Goal: Task Accomplishment & Management: Use online tool/utility

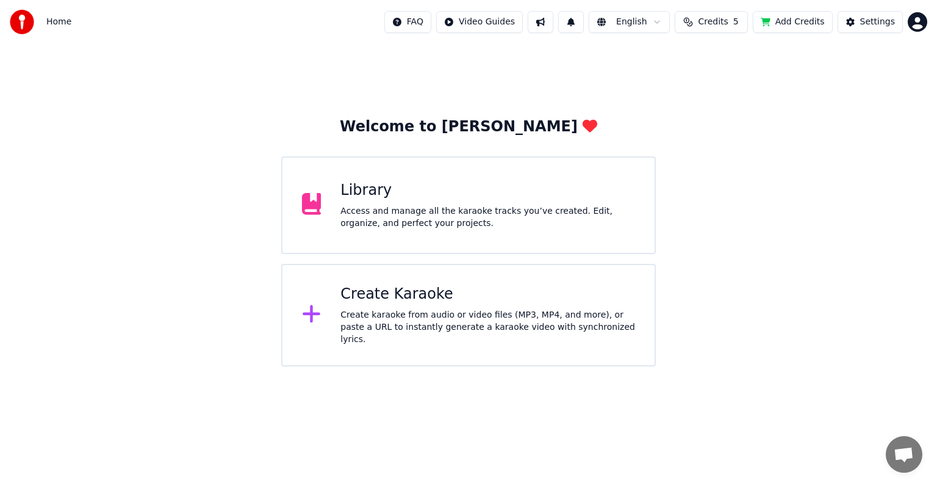
click at [439, 302] on div "Create Karaoke" at bounding box center [488, 294] width 295 height 20
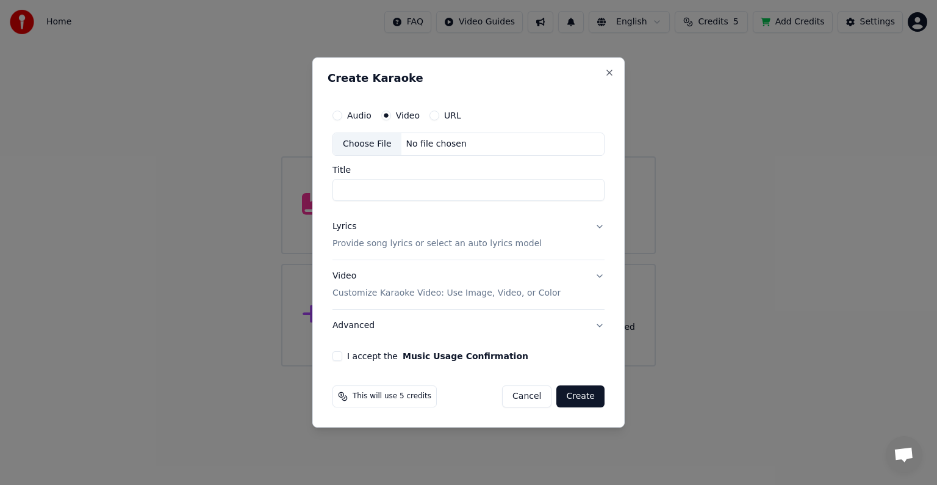
click at [464, 148] on div "Choose File No file chosen" at bounding box center [469, 143] width 272 height 23
type input "*********"
click at [454, 244] on p "Provide song lyrics or select an auto lyrics model" at bounding box center [437, 243] width 209 height 12
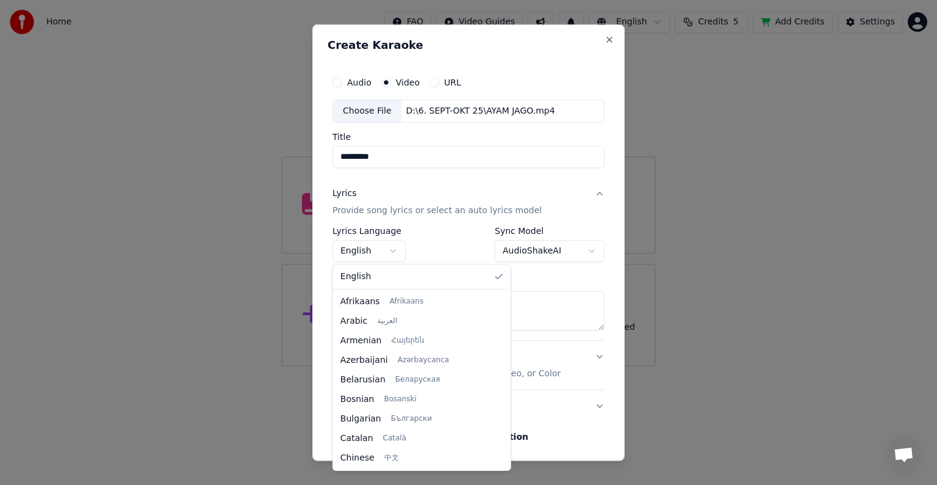
click at [394, 248] on body "**********" at bounding box center [468, 183] width 937 height 366
select select "**"
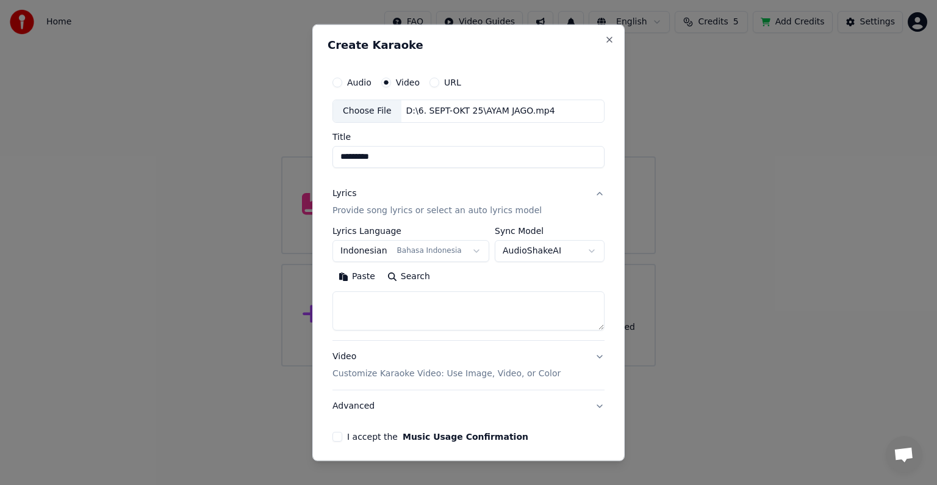
click at [464, 309] on textarea at bounding box center [469, 310] width 272 height 39
paste textarea "**********"
type textarea "**********"
click at [495, 372] on p "Customize Karaoke Video: Use Image, Video, or Color" at bounding box center [447, 373] width 228 height 12
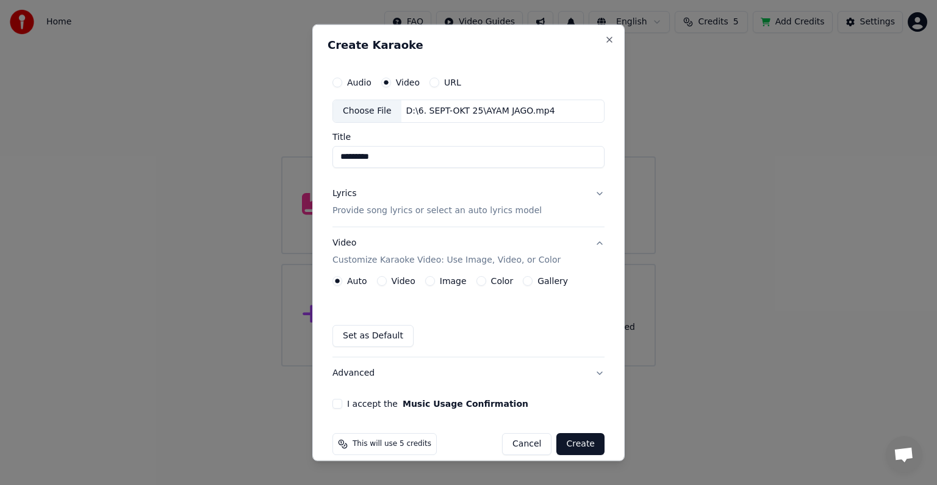
click at [392, 276] on label "Video" at bounding box center [404, 280] width 24 height 9
click at [387, 276] on button "Video" at bounding box center [382, 281] width 10 height 10
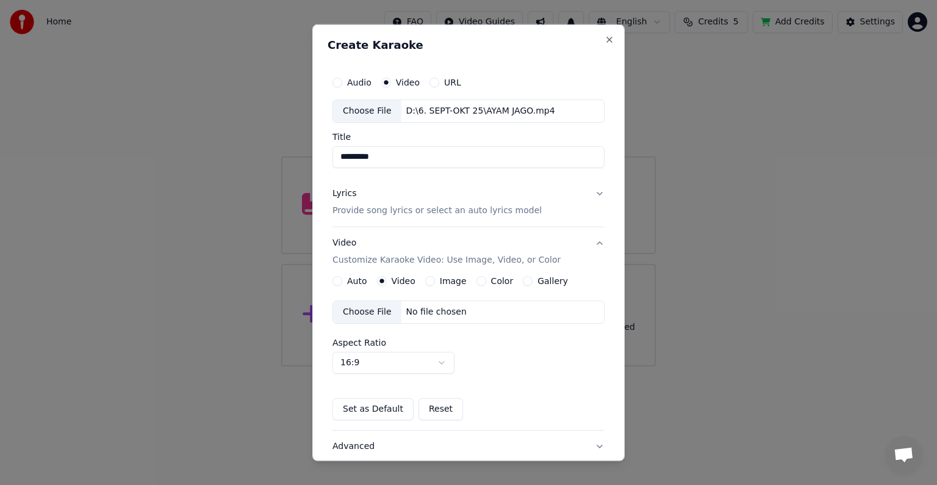
click at [417, 315] on div "No file chosen" at bounding box center [437, 312] width 70 height 12
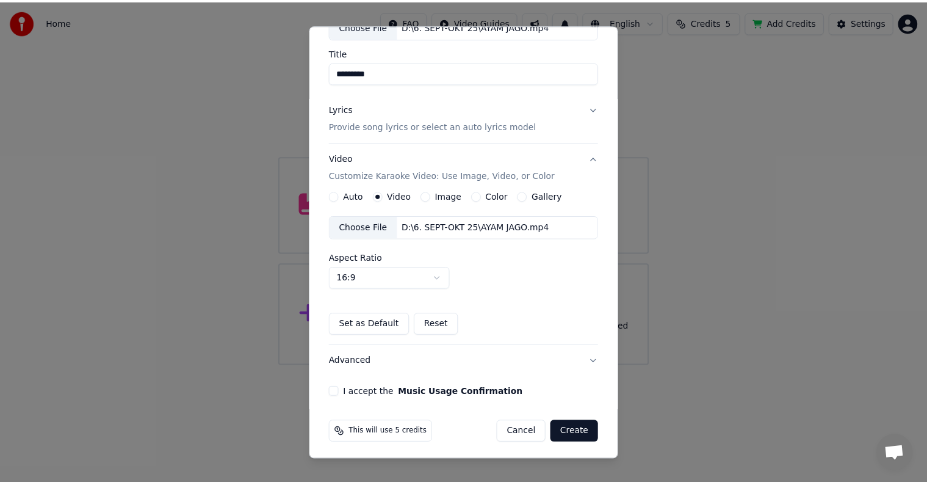
scroll to position [86, 0]
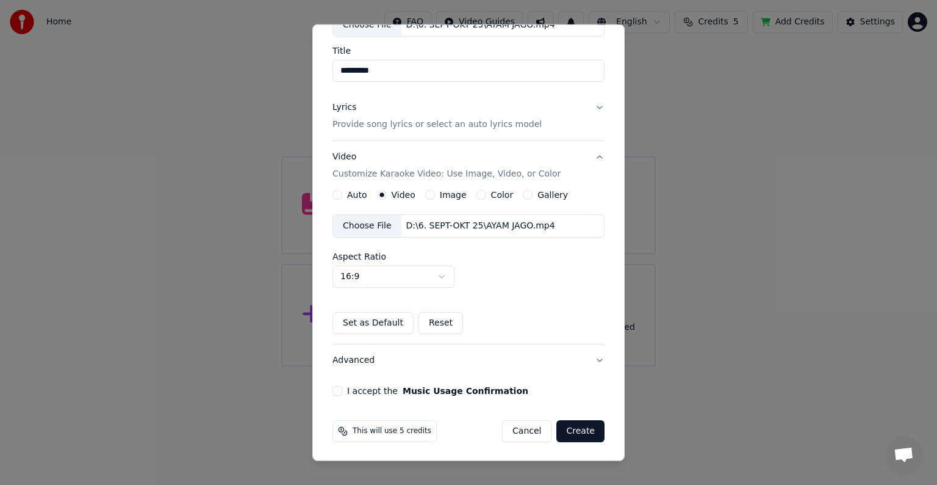
click at [337, 393] on button "I accept the Music Usage Confirmation" at bounding box center [338, 391] width 10 height 10
click at [571, 436] on button "Create" at bounding box center [581, 431] width 48 height 22
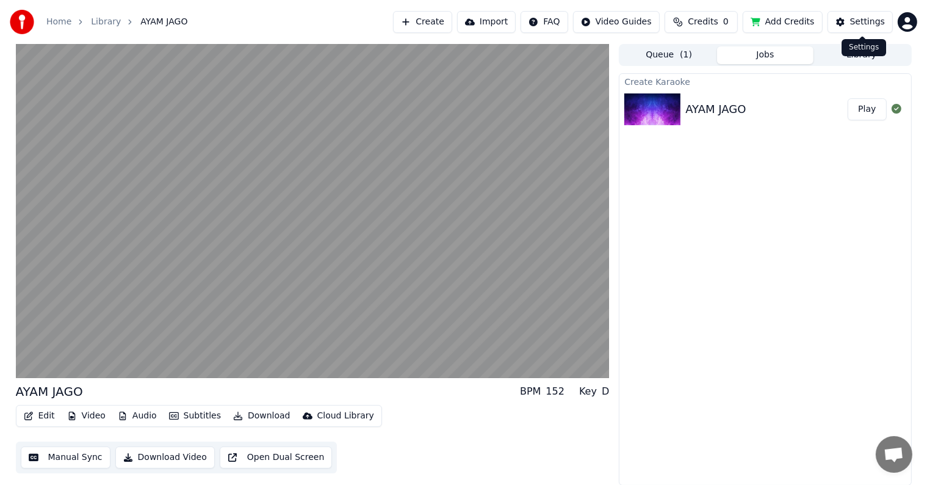
click at [876, 18] on div "Settings" at bounding box center [867, 22] width 35 height 12
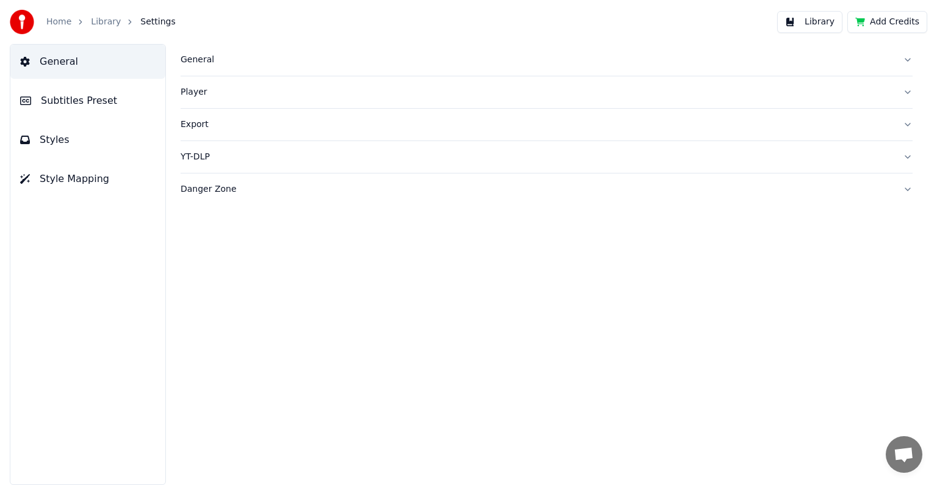
click at [98, 174] on span "Style Mapping" at bounding box center [75, 178] width 70 height 15
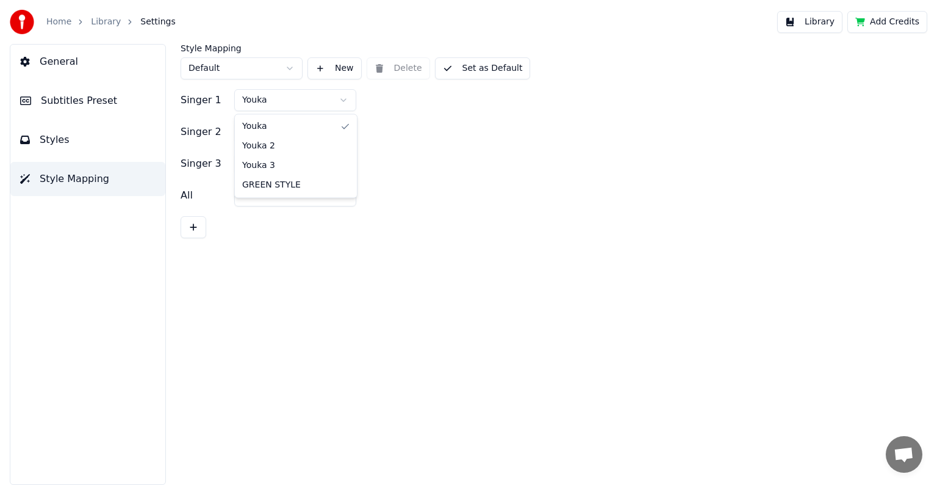
click at [333, 100] on html "Home Library Settings Library Add Credits General Subtitles Preset Styles Style…" at bounding box center [468, 242] width 937 height 485
click at [503, 71] on button "Set as Default" at bounding box center [483, 68] width 96 height 22
click at [829, 22] on button "Library" at bounding box center [809, 22] width 65 height 22
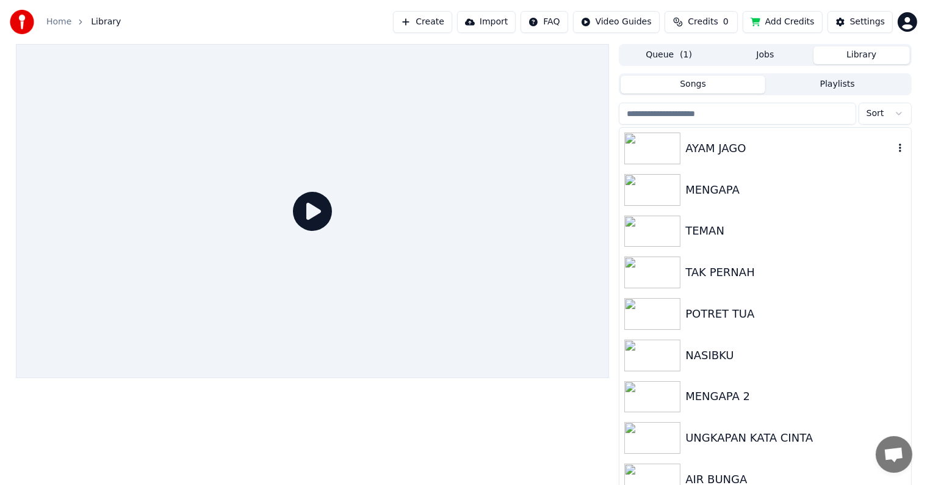
click at [748, 150] on div "AYAM JAGO" at bounding box center [789, 148] width 208 height 17
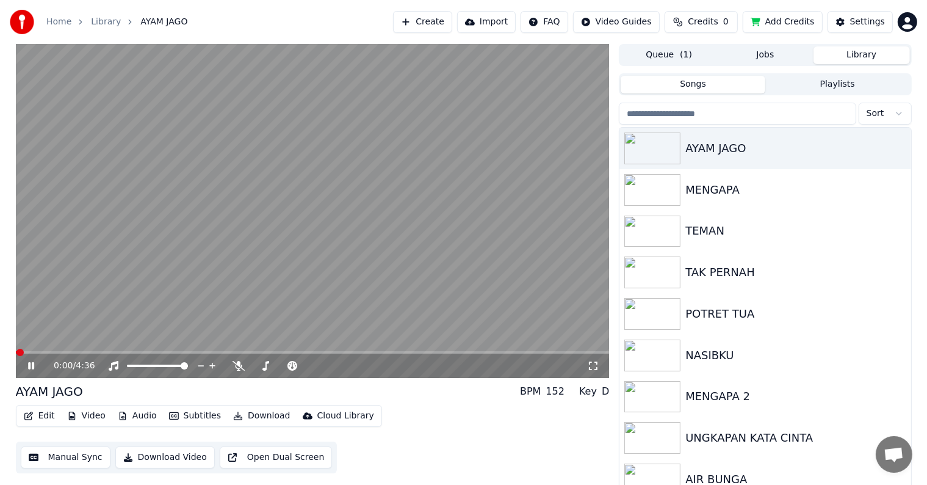
click at [80, 458] on button "Manual Sync" at bounding box center [66, 457] width 90 height 22
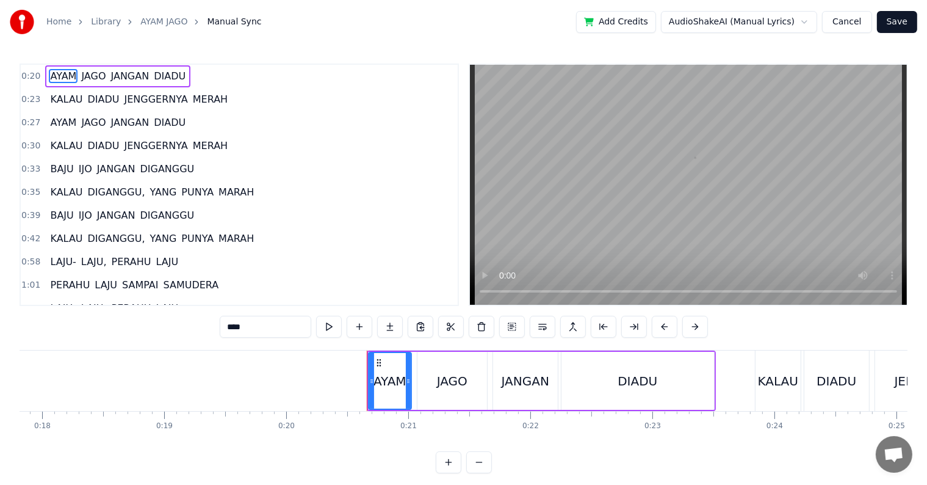
scroll to position [0, 2460]
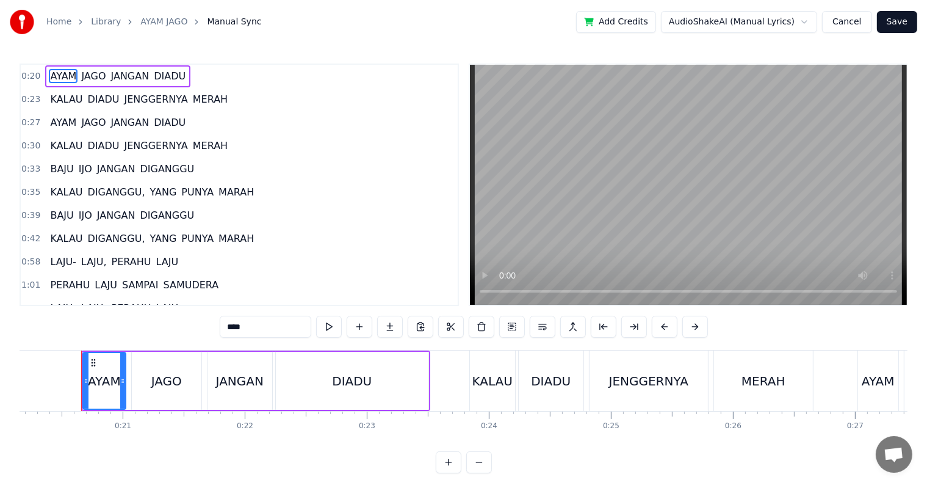
click at [11, 393] on div "Home Library AYAM JAGO Manual Sync Add Credits AudioShakeAI (Manual Lyrics) Can…" at bounding box center [463, 236] width 927 height 473
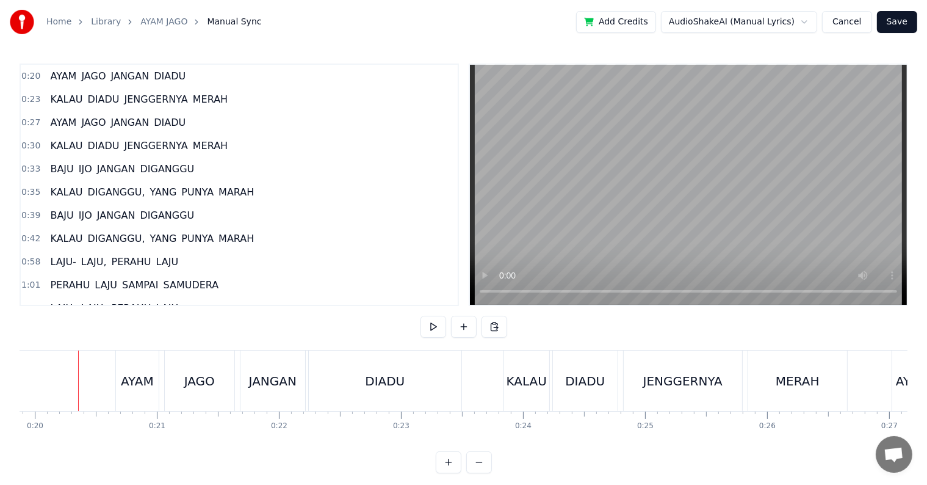
scroll to position [0, 2423]
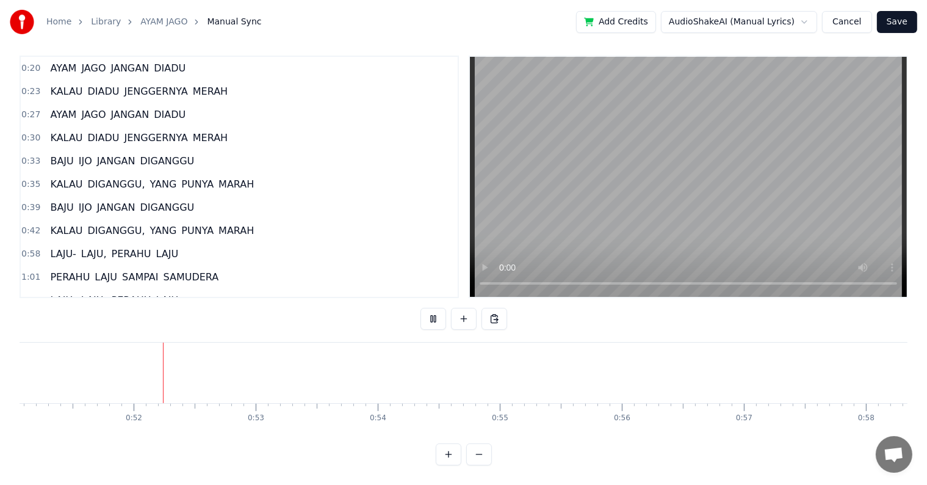
scroll to position [0, 6255]
click at [61, 247] on span "LAJU-" at bounding box center [63, 254] width 28 height 14
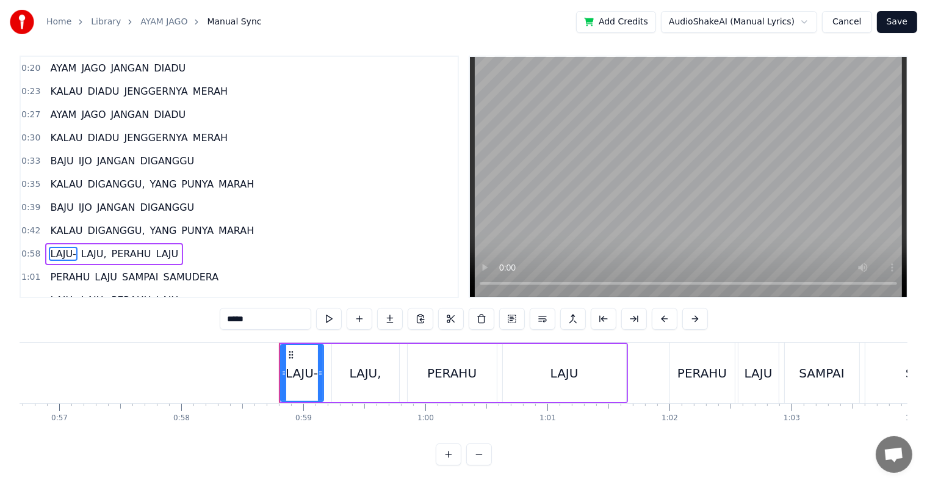
scroll to position [0, 7115]
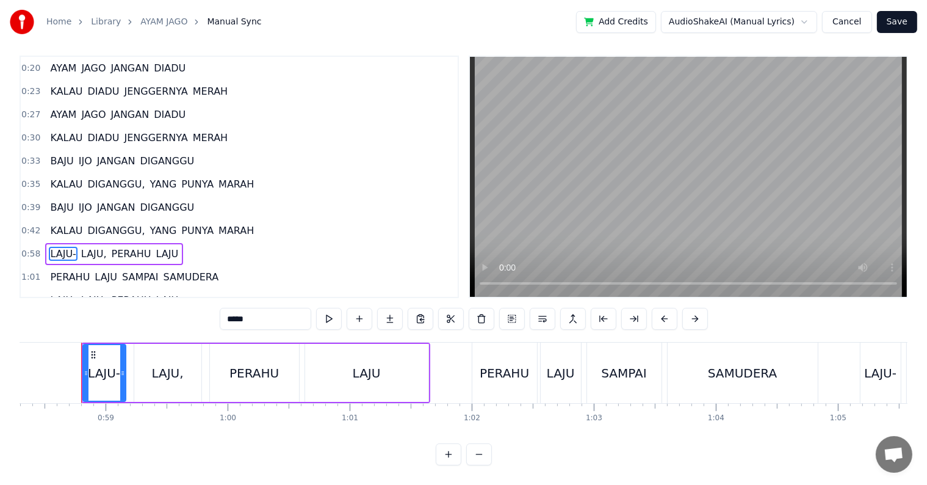
click at [18, 352] on div "Home Library AYAM JAGO Manual Sync Add Credits AudioShakeAI (Manual Lyrics) Can…" at bounding box center [463, 228] width 927 height 473
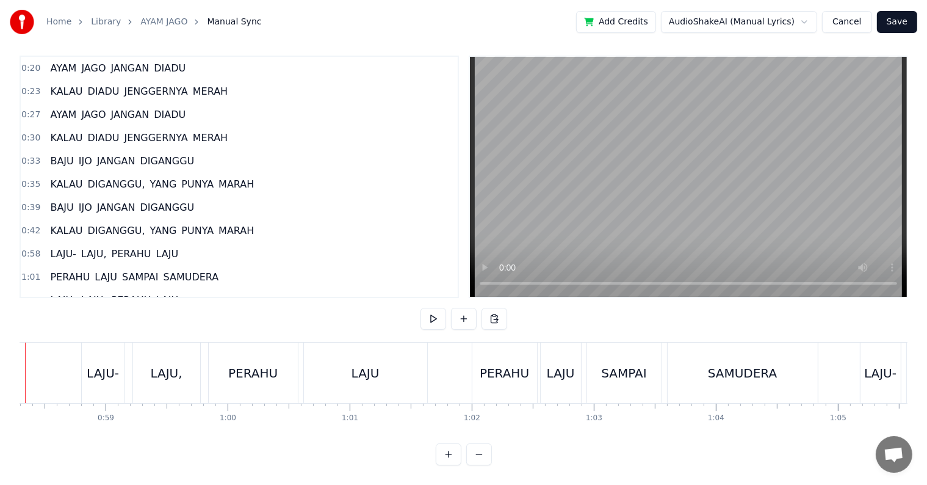
scroll to position [0, 7059]
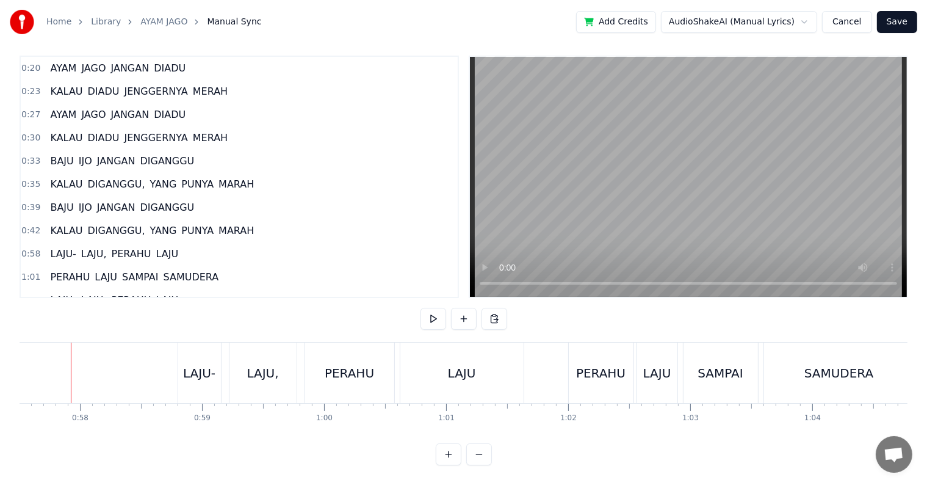
scroll to position [0, 7008]
click at [197, 364] on div "LAJU-" at bounding box center [209, 373] width 32 height 18
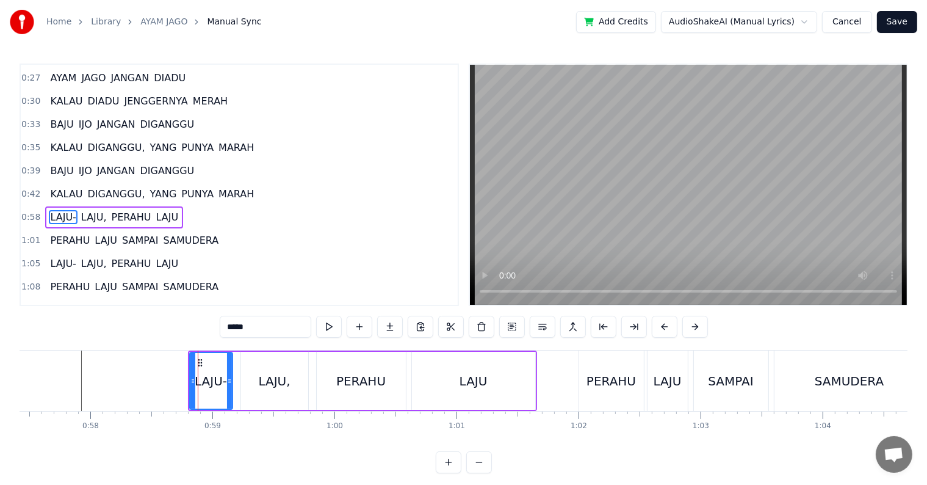
scroll to position [71, 0]
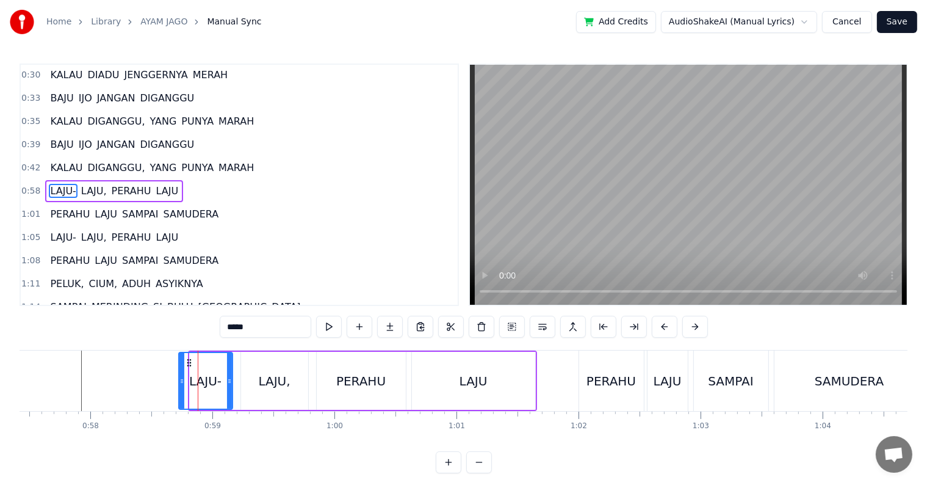
drag, startPoint x: 193, startPoint y: 375, endPoint x: 182, endPoint y: 375, distance: 11.0
click at [182, 375] on div at bounding box center [181, 381] width 5 height 56
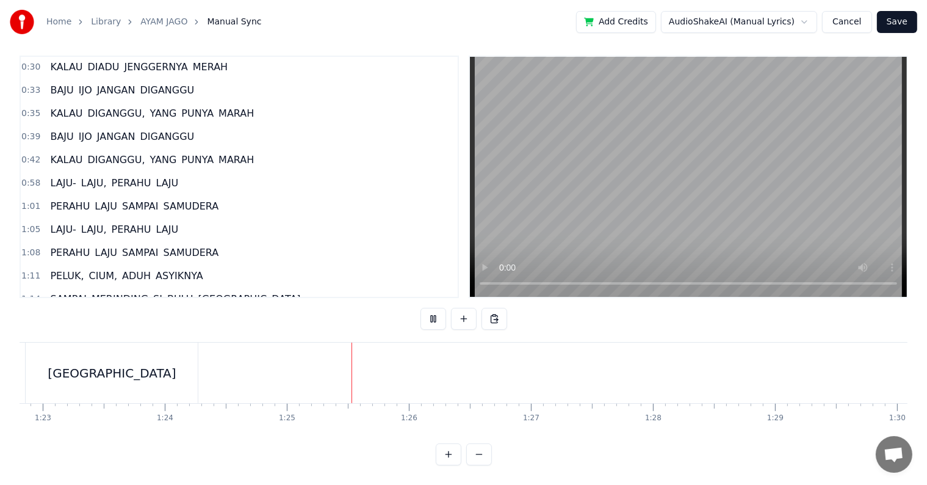
scroll to position [132, 0]
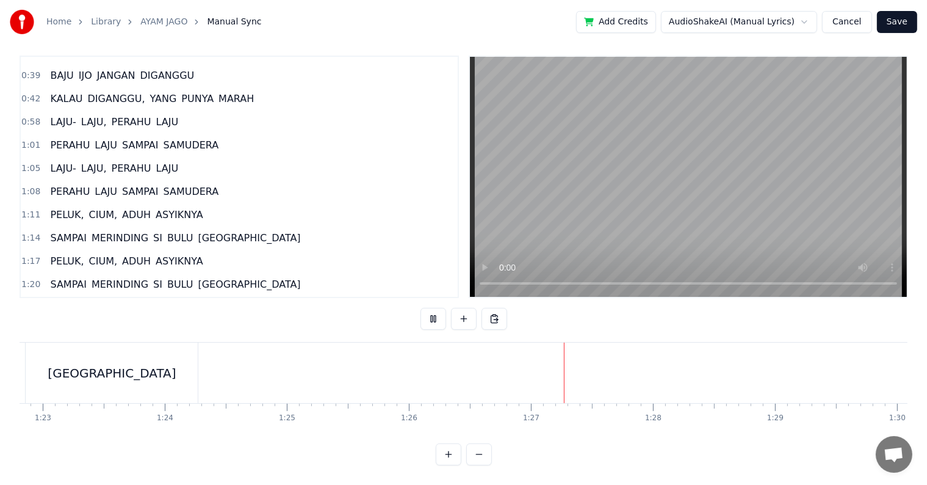
click at [60, 254] on span "PELUK," at bounding box center [67, 261] width 36 height 14
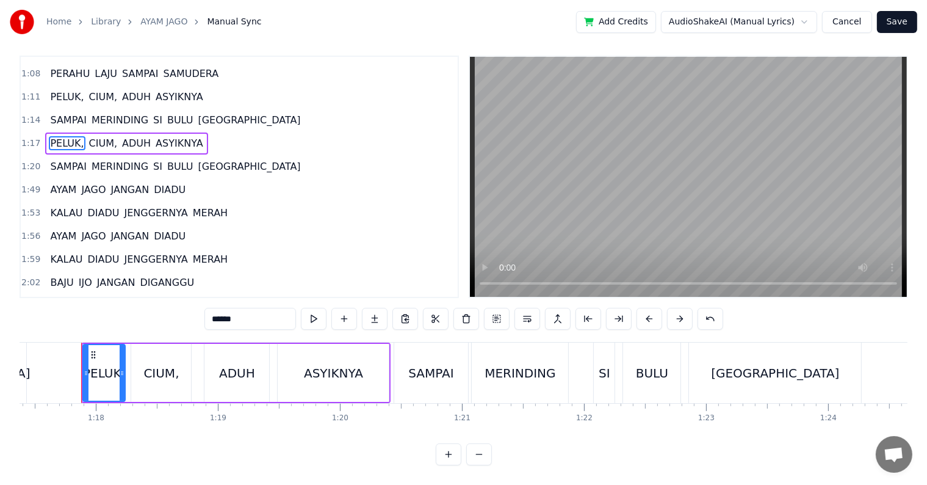
scroll to position [254, 0]
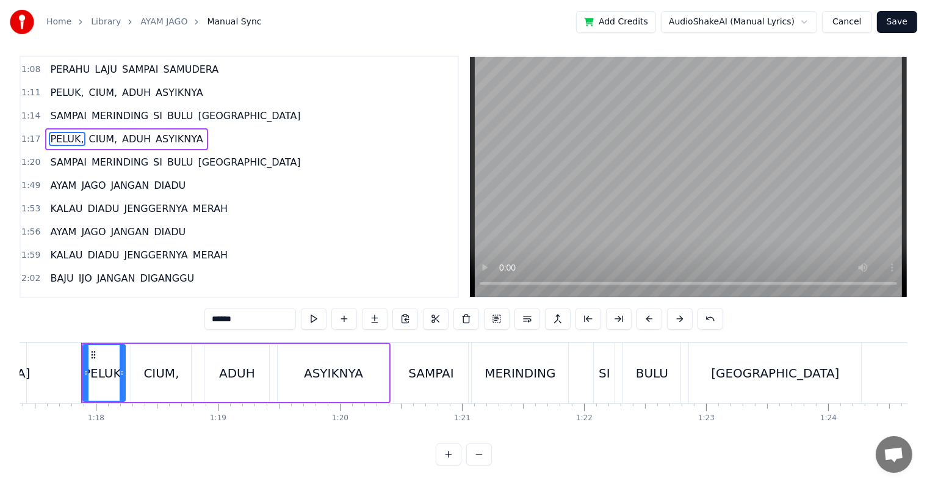
click at [61, 178] on span "AYAM" at bounding box center [63, 185] width 29 height 14
type input "****"
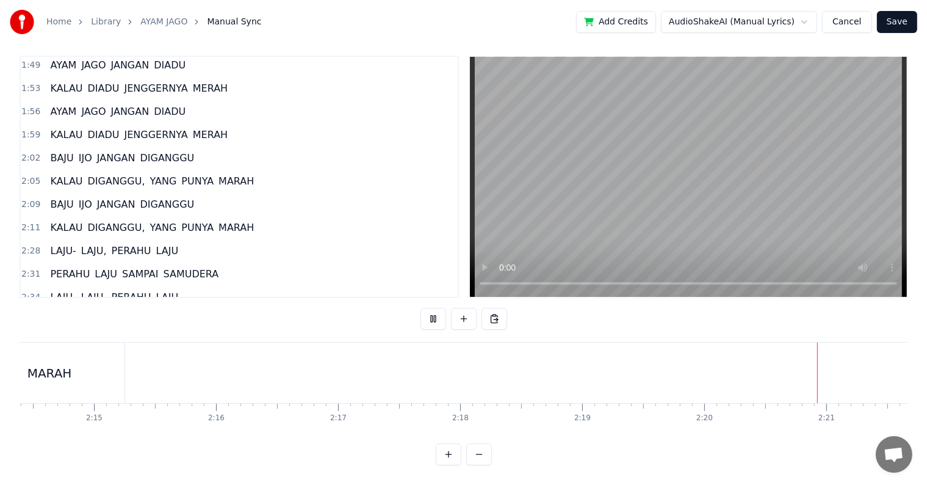
scroll to position [435, 0]
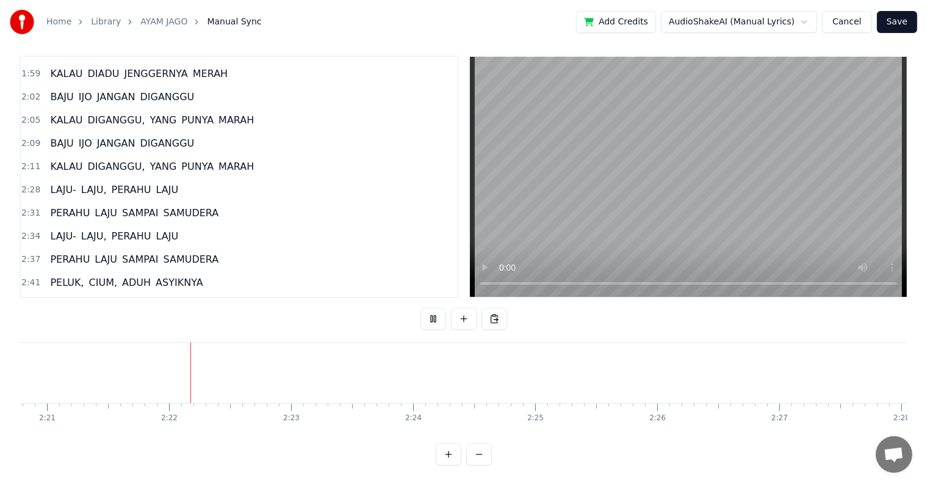
click at [59, 182] on span "LAJU-" at bounding box center [63, 189] width 28 height 14
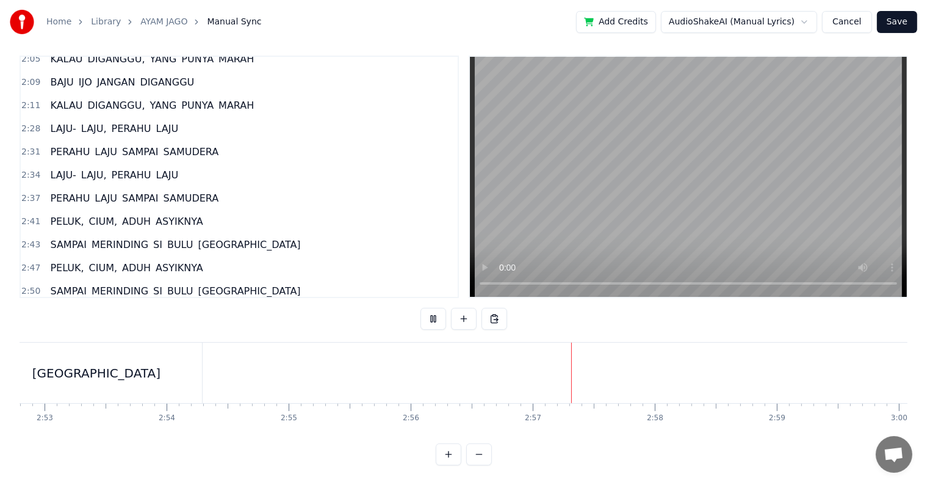
scroll to position [557, 0]
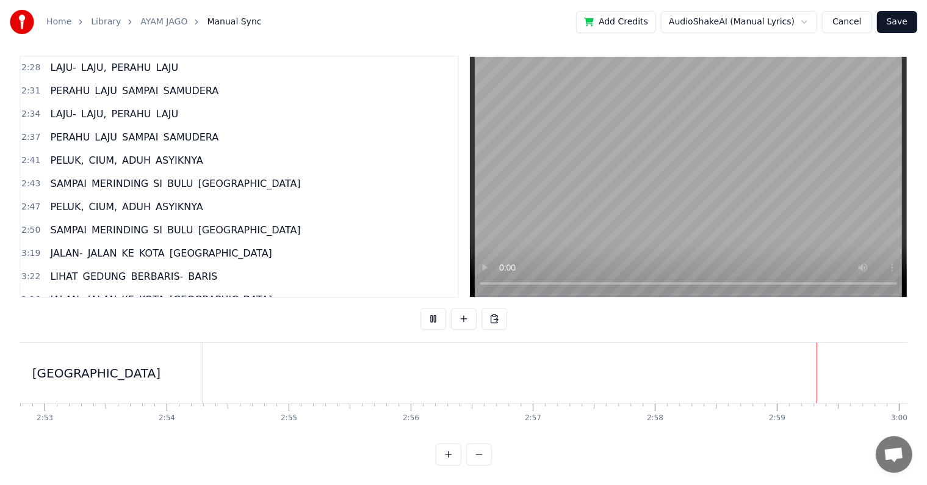
click at [54, 246] on span "JALAN-" at bounding box center [66, 253] width 35 height 14
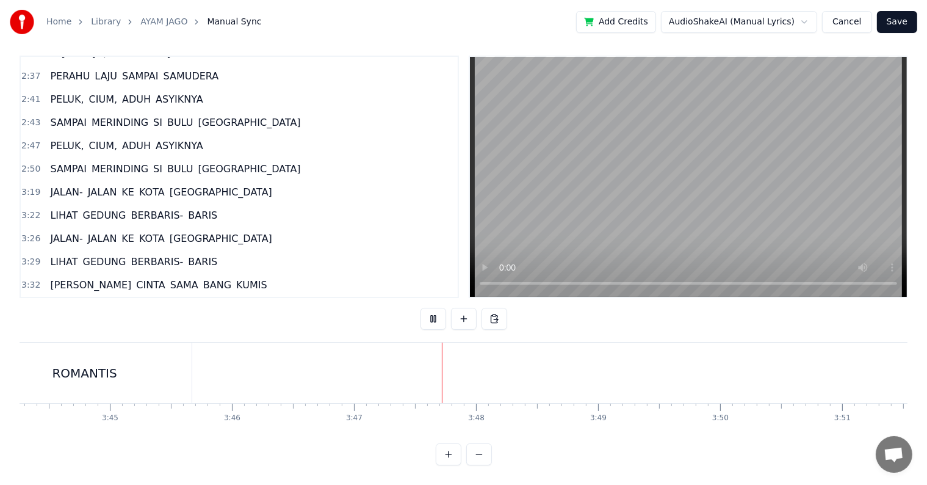
scroll to position [740, 0]
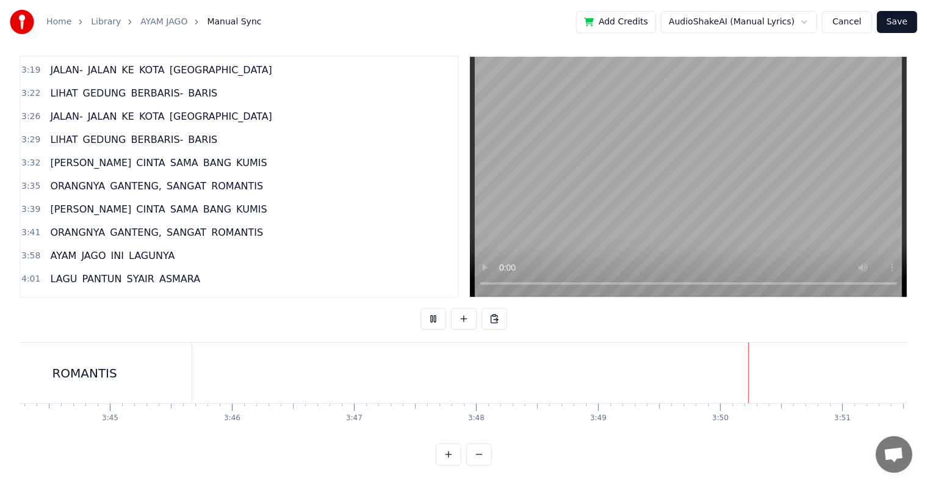
click at [67, 248] on span "AYAM" at bounding box center [63, 255] width 29 height 14
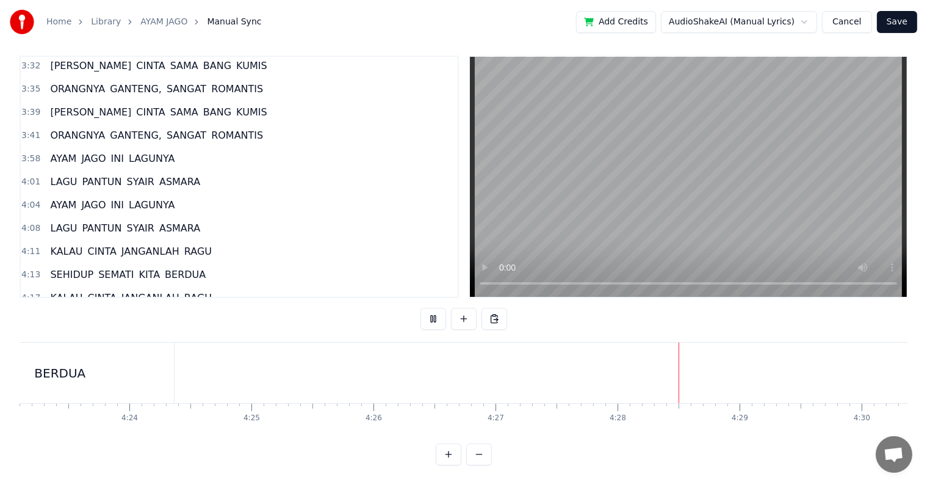
click at [895, 21] on button "Save" at bounding box center [897, 22] width 40 height 22
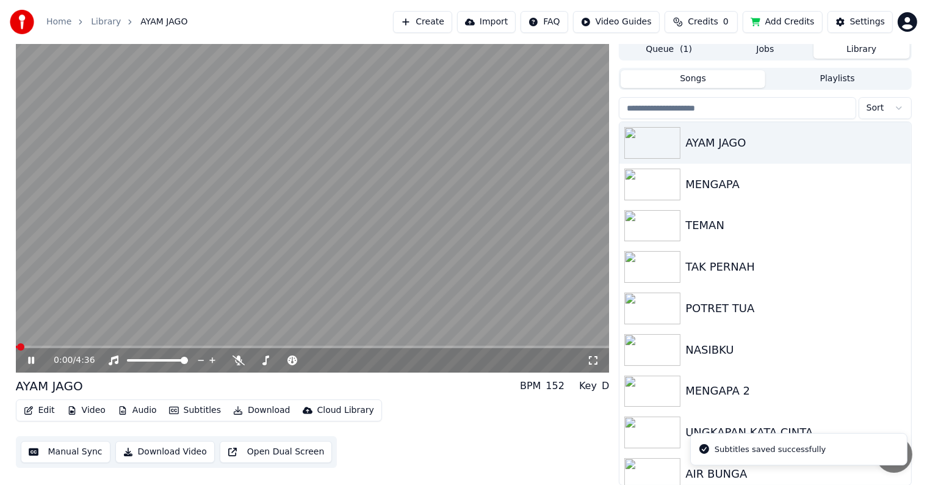
click at [171, 449] on button "Download Video" at bounding box center [164, 452] width 99 height 22
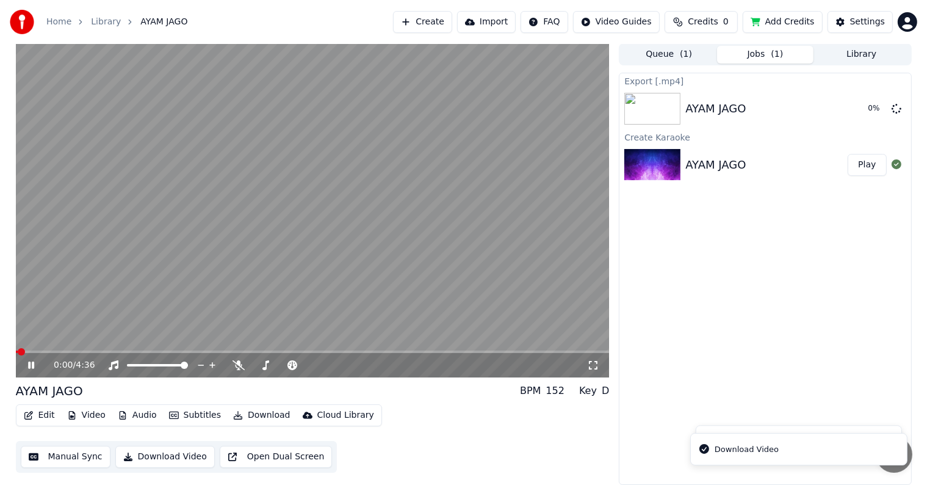
scroll to position [0, 0]
click at [29, 361] on icon at bounding box center [40, 366] width 29 height 10
click at [820, 104] on div "AYAM JAGO" at bounding box center [763, 109] width 157 height 17
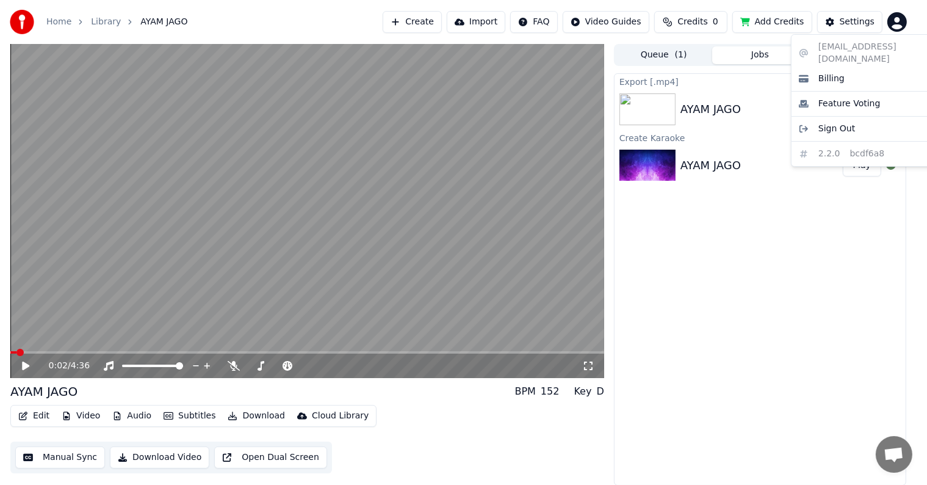
click at [906, 22] on html "Home Library AYAM JAGO Create Import FAQ Video Guides Credits 0 Add Credits Set…" at bounding box center [463, 242] width 927 height 485
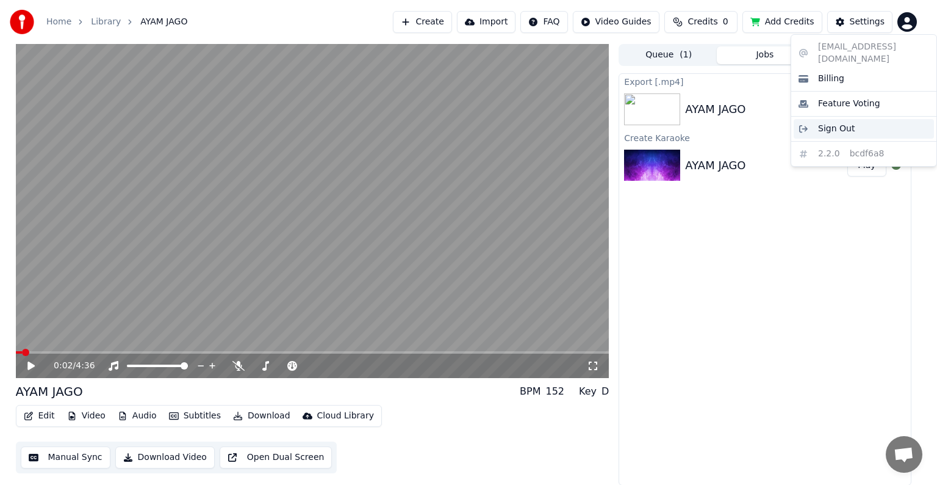
click at [871, 119] on div "Sign Out" at bounding box center [864, 129] width 140 height 20
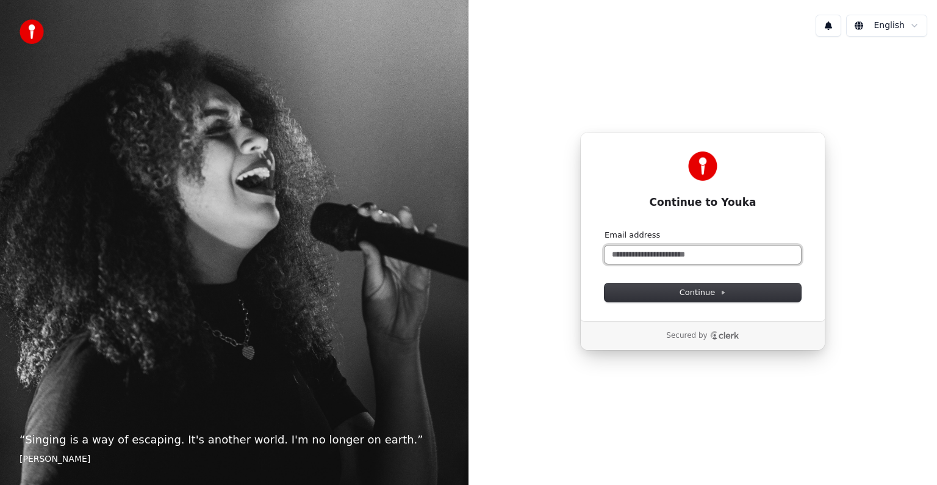
click at [679, 251] on input "Email address" at bounding box center [703, 254] width 196 height 18
click at [702, 294] on span "Continue" at bounding box center [703, 292] width 46 height 11
type input "**********"
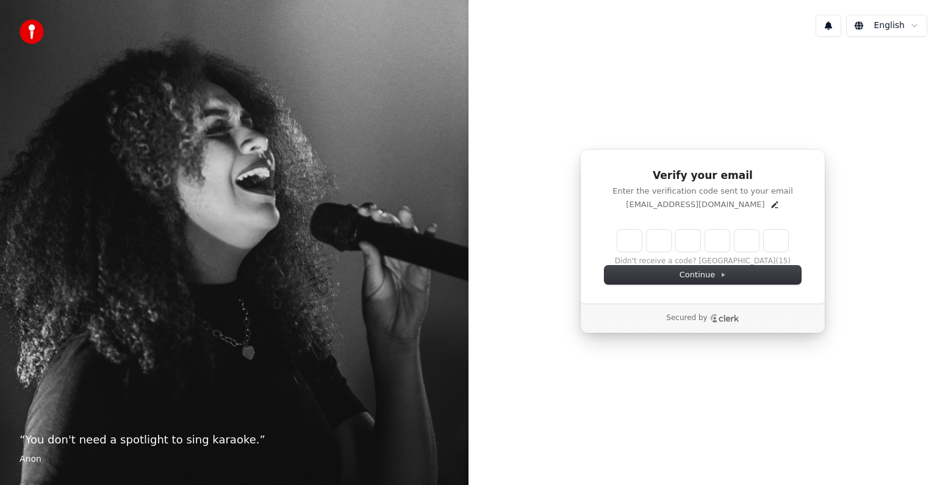
click at [635, 245] on input "Enter verification code" at bounding box center [703, 240] width 171 height 22
type input "******"
